Goal: Download file/media

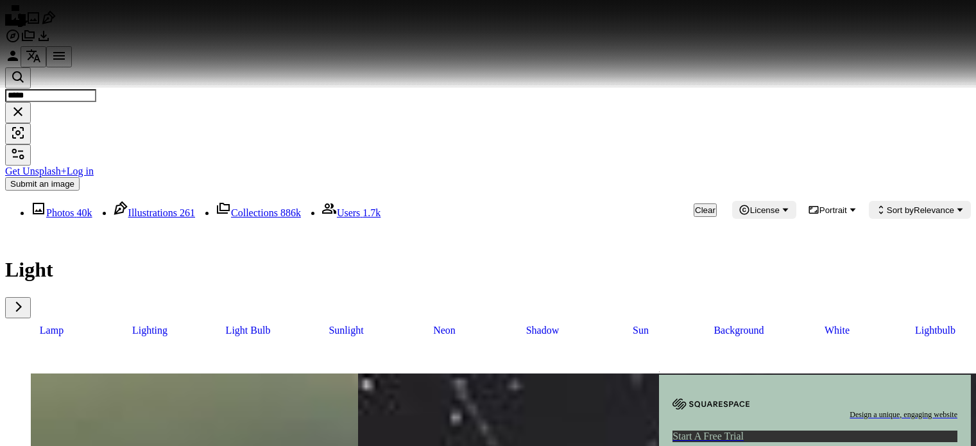
scroll to position [4395, 0]
